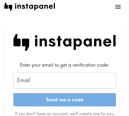
click at [43, 79] on input "Email" at bounding box center [64, 80] width 103 height 17
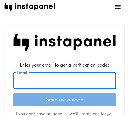
paste input "[EMAIL_ADDRESS][DOMAIN_NAME]"
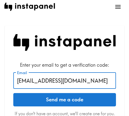
type input "[EMAIL_ADDRESS][DOMAIN_NAME]"
click at [69, 102] on button "Send me a code" at bounding box center [64, 99] width 103 height 13
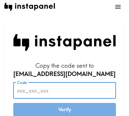
click at [38, 92] on input "Code" at bounding box center [64, 90] width 103 height 17
paste input "5Ey_irN_Qhp"
type input "5Ey_irN_Qhp"
click at [51, 109] on button "Verify" at bounding box center [64, 109] width 103 height 13
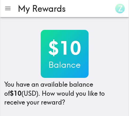
click at [65, 55] on h2 "$10" at bounding box center [65, 48] width 48 height 22
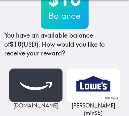
scroll to position [53, 0]
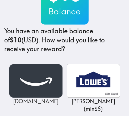
click at [43, 83] on img at bounding box center [35, 80] width 53 height 33
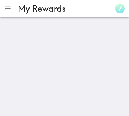
scroll to position [0, 0]
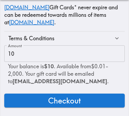
scroll to position [96, 0]
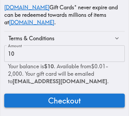
click at [60, 98] on span "Checkout" at bounding box center [64, 100] width 33 height 11
